Goal: Find specific page/section: Find specific page/section

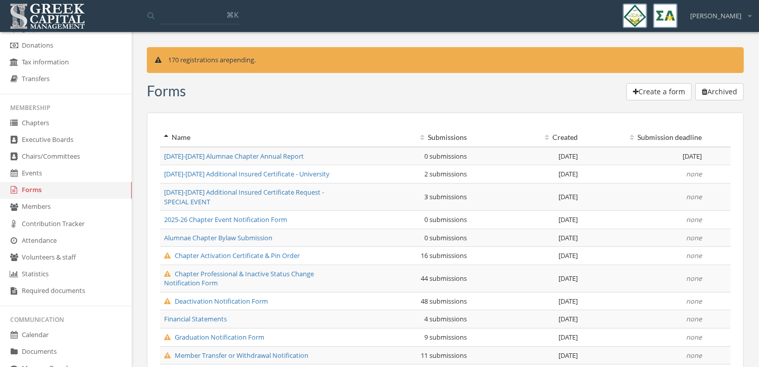
scroll to position [131, 0]
click at [52, 121] on link "Chapters" at bounding box center [66, 121] width 132 height 17
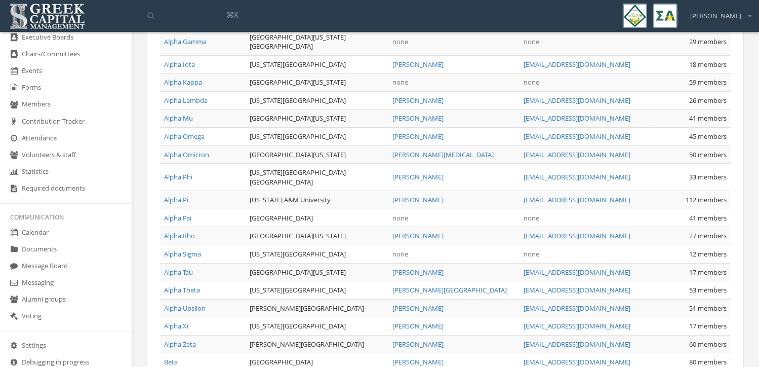
scroll to position [249, 0]
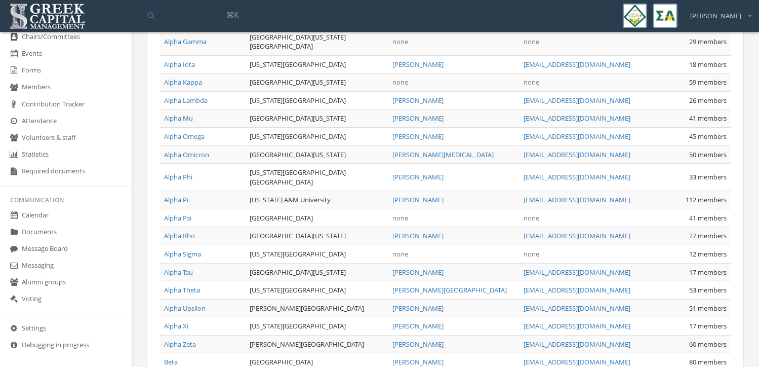
click at [59, 232] on link "Documents" at bounding box center [66, 232] width 132 height 17
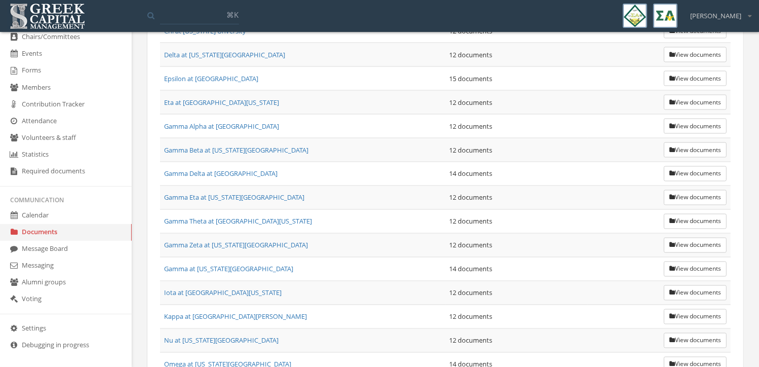
scroll to position [1736, 0]
click at [195, 74] on link "Epsilon at [GEOGRAPHIC_DATA]" at bounding box center [211, 78] width 94 height 9
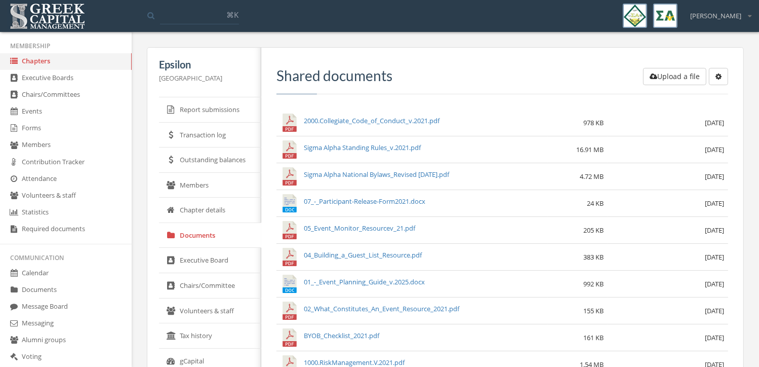
scroll to position [190, 0]
click at [46, 67] on link "Chapters" at bounding box center [66, 62] width 132 height 17
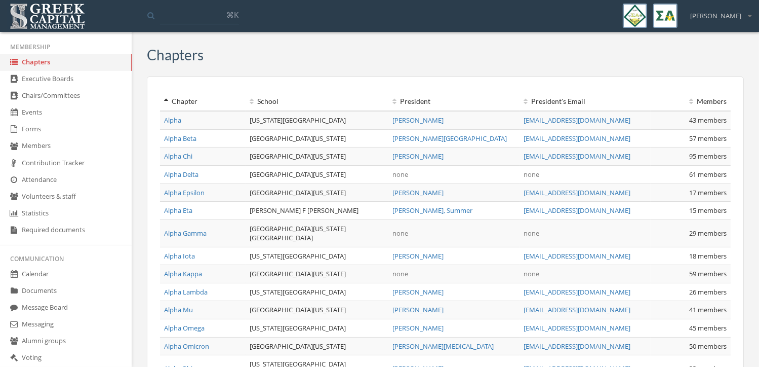
click at [59, 289] on link "Documents" at bounding box center [66, 291] width 132 height 17
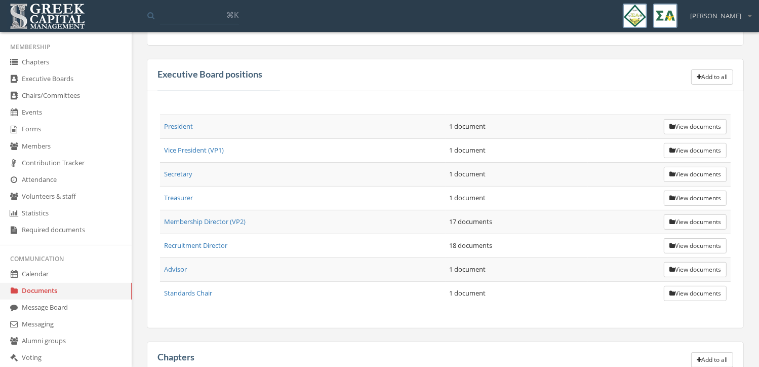
scroll to position [288, 0]
click at [694, 241] on button "View documents" at bounding box center [695, 245] width 63 height 15
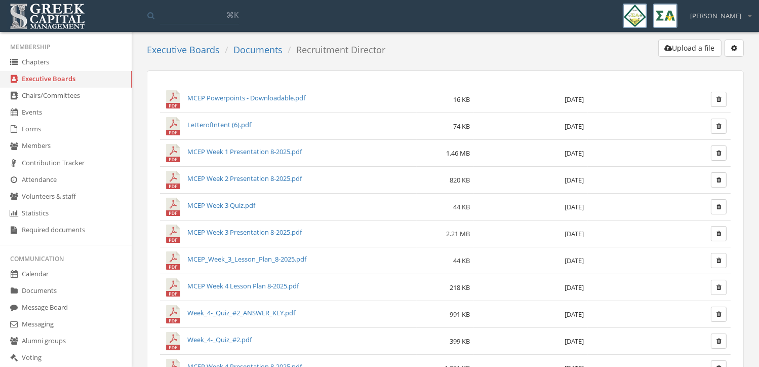
scroll to position [8, 0]
click at [65, 285] on link "Documents" at bounding box center [66, 291] width 132 height 17
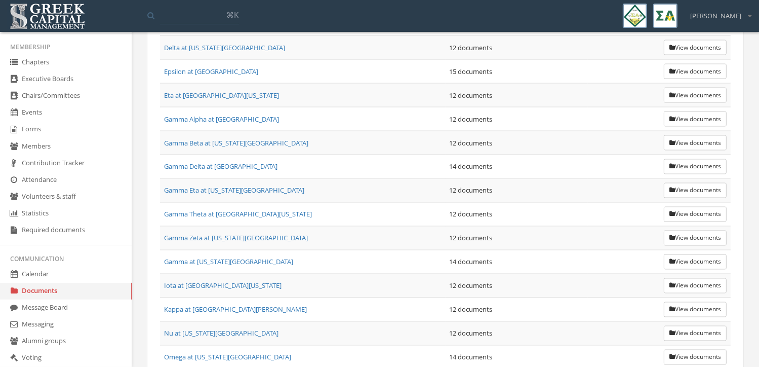
scroll to position [1743, 0]
click at [680, 65] on button "View documents" at bounding box center [695, 72] width 63 height 15
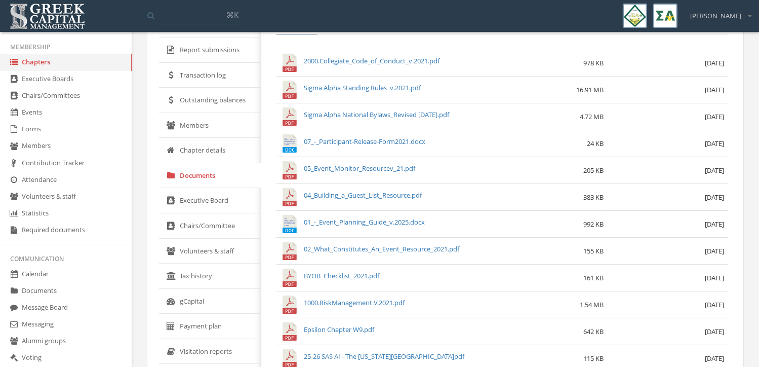
scroll to position [59, 0]
click at [53, 79] on link "Executive Boards" at bounding box center [66, 79] width 132 height 17
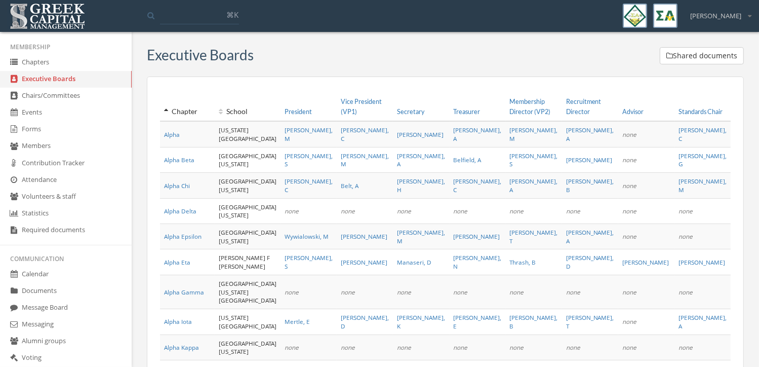
click at [60, 289] on link "Documents" at bounding box center [66, 291] width 132 height 17
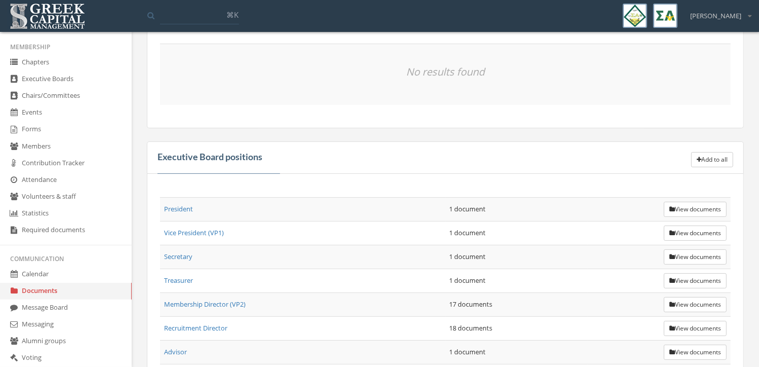
scroll to position [297, 0]
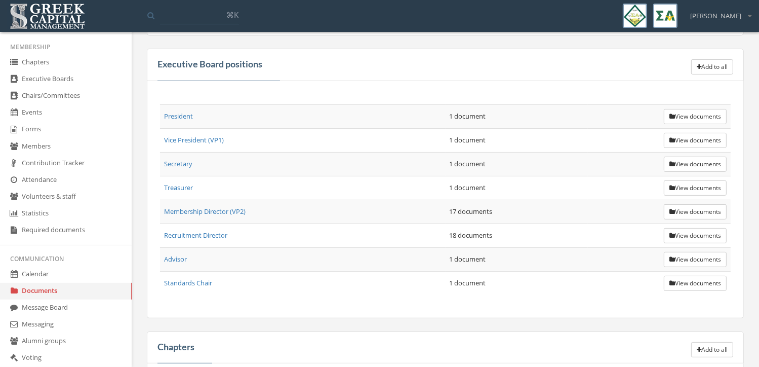
click at [683, 190] on button "View documents" at bounding box center [695, 187] width 63 height 15
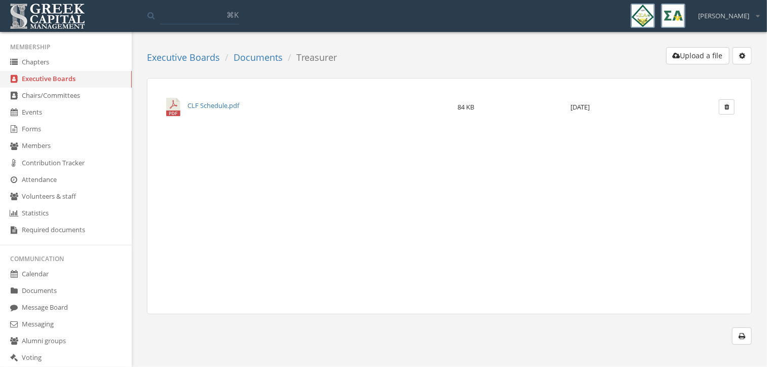
click at [250, 57] on link "Documents" at bounding box center [258, 57] width 49 height 12
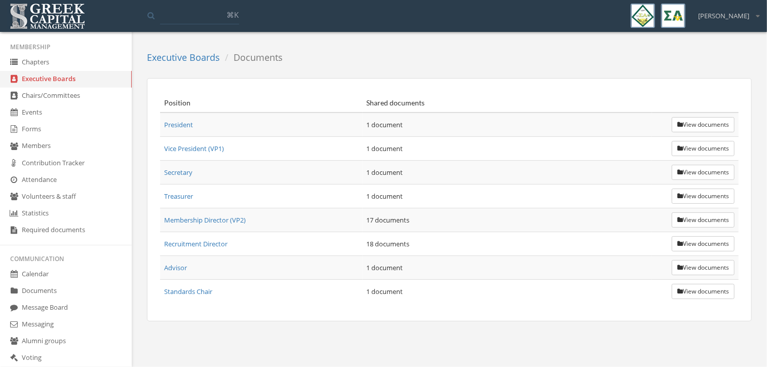
click at [695, 130] on button "View documents" at bounding box center [703, 124] width 63 height 15
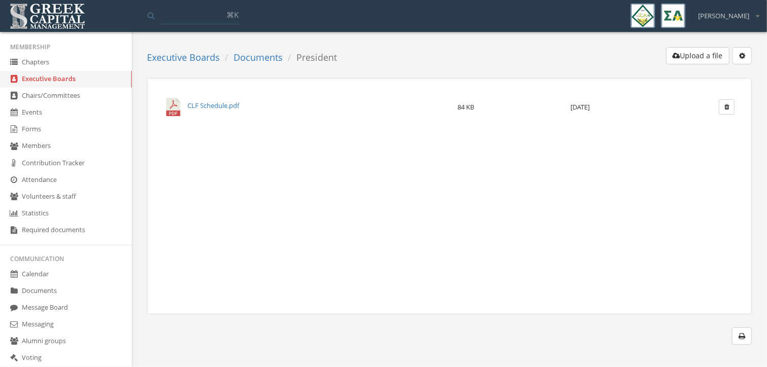
click at [261, 57] on link "Documents" at bounding box center [258, 57] width 49 height 12
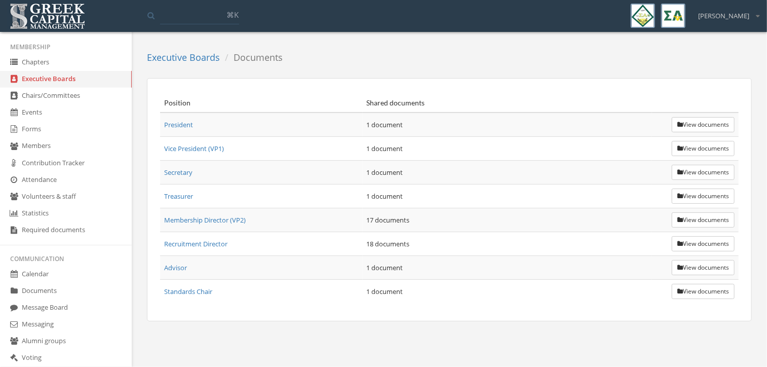
click at [682, 224] on button "View documents" at bounding box center [703, 219] width 63 height 15
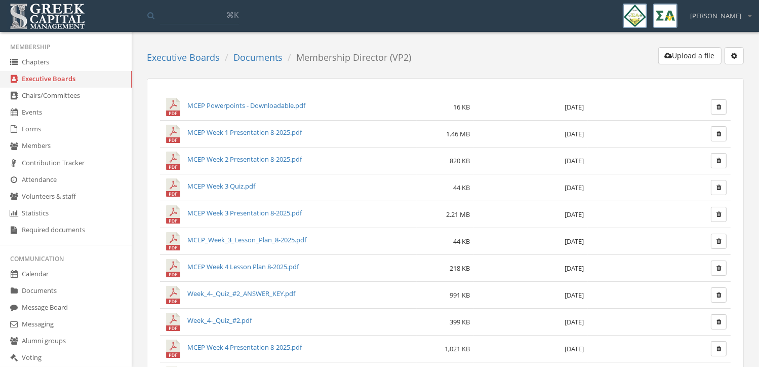
click at [259, 47] on ol "Executive Boards Documents Membership Director (VP2)" at bounding box center [283, 57] width 272 height 21
click at [256, 64] on ol "Executive Boards Documents Membership Director (VP2)" at bounding box center [283, 57] width 272 height 21
click at [253, 56] on link "Documents" at bounding box center [258, 57] width 49 height 12
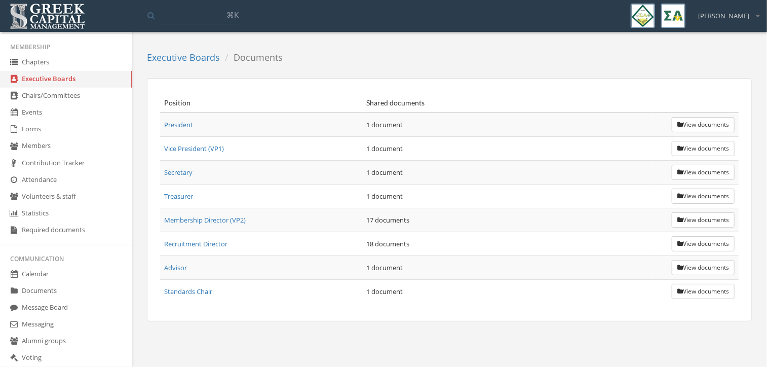
click at [756, 179] on div "Executive Boards Documents Position Shared documents President 1 document View …" at bounding box center [449, 190] width 620 height 287
click at [685, 125] on button "View documents" at bounding box center [703, 124] width 63 height 15
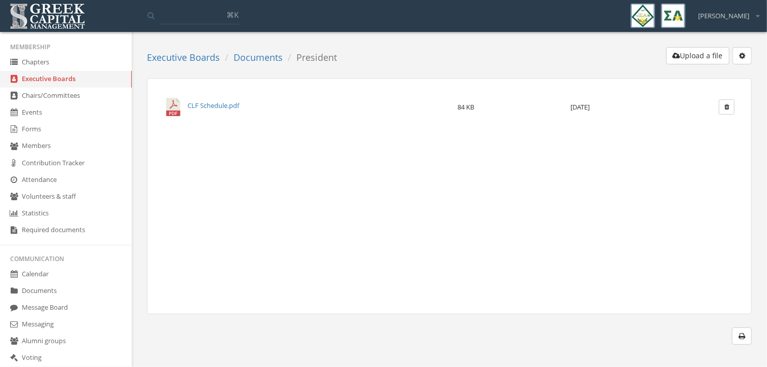
click at [259, 51] on link "Documents" at bounding box center [258, 57] width 49 height 12
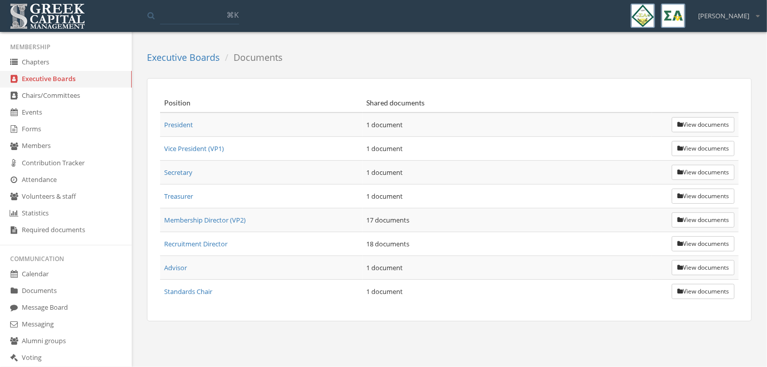
click at [75, 63] on link "Chapters" at bounding box center [66, 62] width 132 height 17
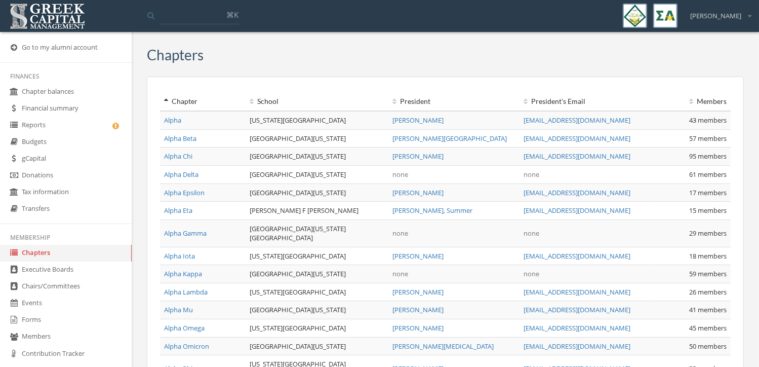
click at [70, 257] on link "Chapters" at bounding box center [66, 253] width 132 height 17
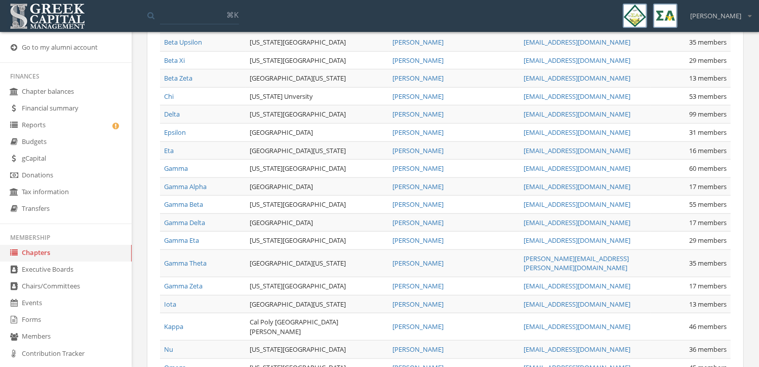
scroll to position [871, 0]
click at [178, 129] on link "Epsilon" at bounding box center [175, 133] width 22 height 9
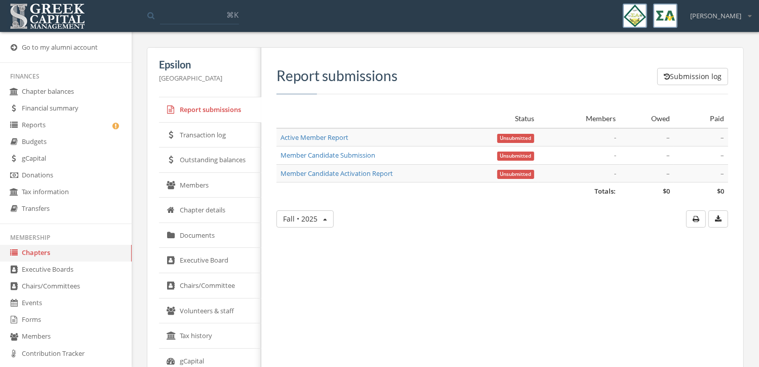
click at [218, 185] on link "Members" at bounding box center [210, 185] width 102 height 25
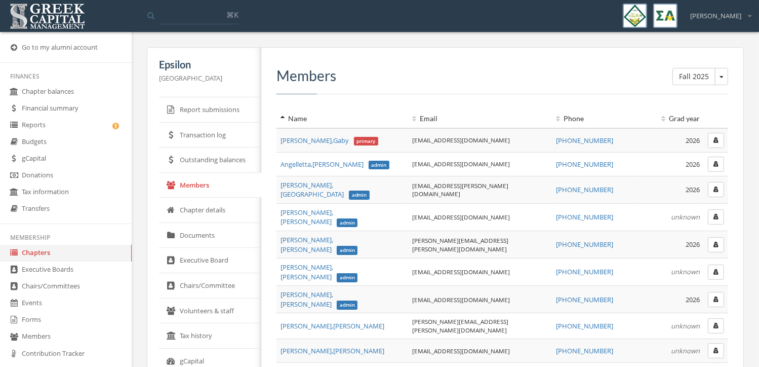
click at [199, 210] on link "Chapter details" at bounding box center [210, 210] width 102 height 25
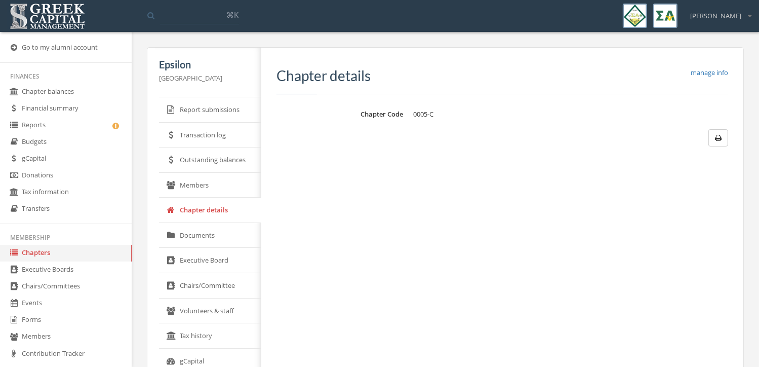
click at [199, 167] on link "Outstanding balances" at bounding box center [210, 159] width 102 height 25
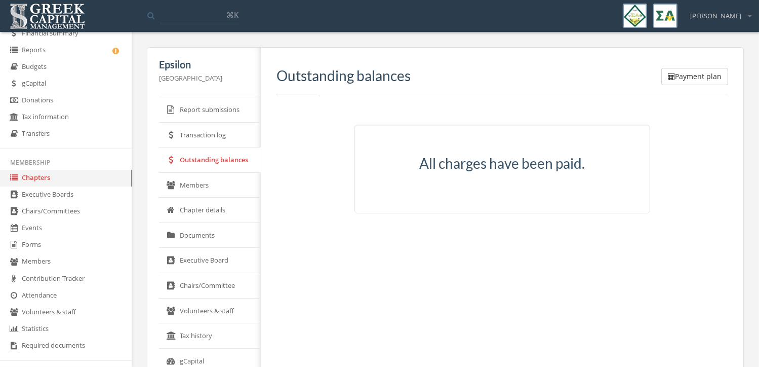
scroll to position [75, 0]
click at [203, 190] on link "Members" at bounding box center [210, 185] width 102 height 25
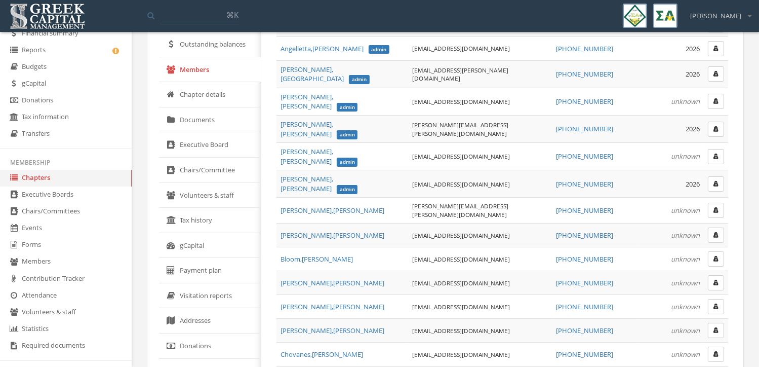
scroll to position [130, 0]
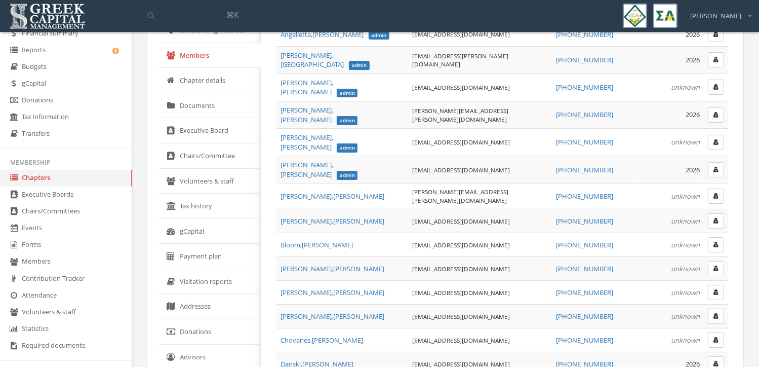
click at [216, 84] on link "Chapter details" at bounding box center [210, 80] width 102 height 25
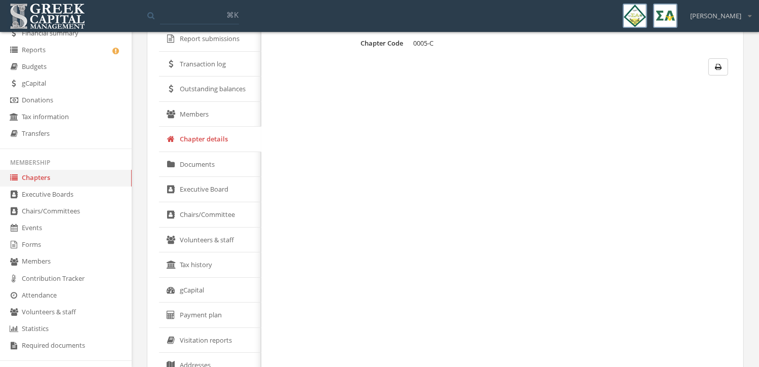
scroll to position [71, 0]
click at [221, 159] on link "Documents" at bounding box center [210, 164] width 102 height 25
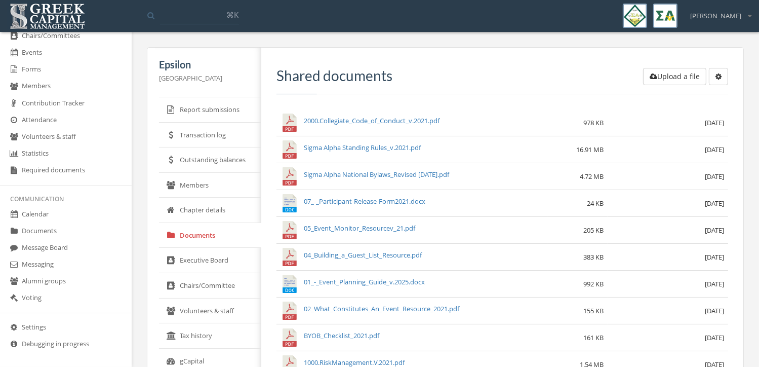
scroll to position [249, 0]
click at [64, 229] on link "Documents" at bounding box center [66, 232] width 132 height 17
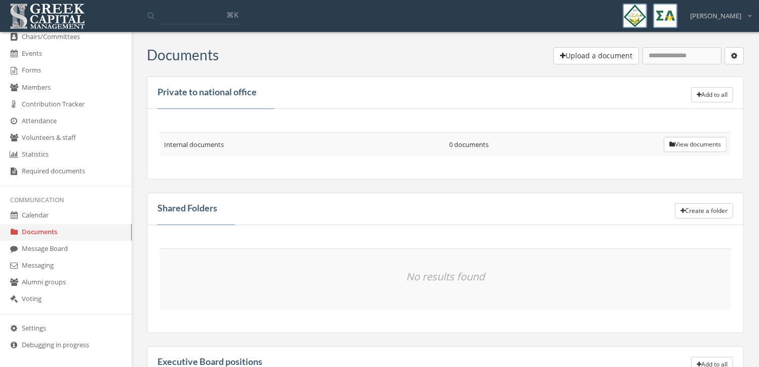
scroll to position [163, 0]
